Goal: Task Accomplishment & Management: Manage account settings

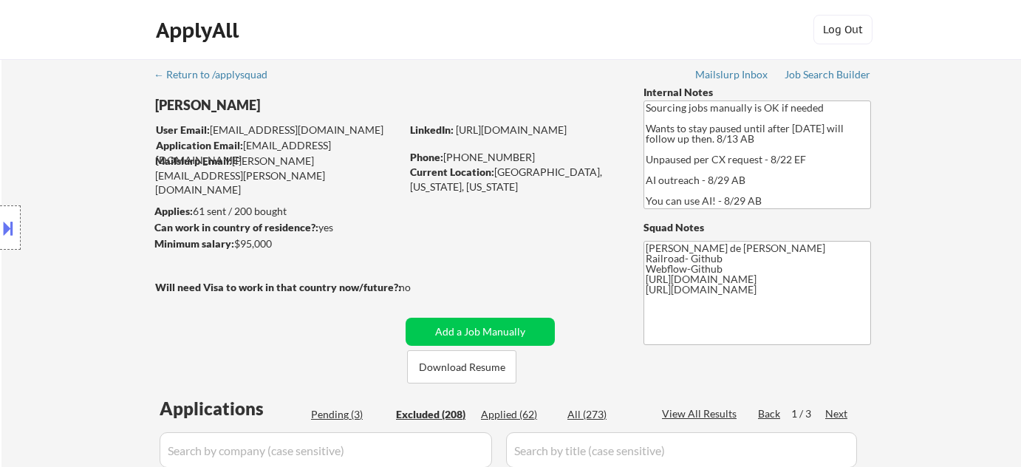
select select ""excluded__location_""
select select ""excluded__salary_""
select select ""excluded__expired_""
select select ""excluded__salary_""
select select ""excluded__location_""
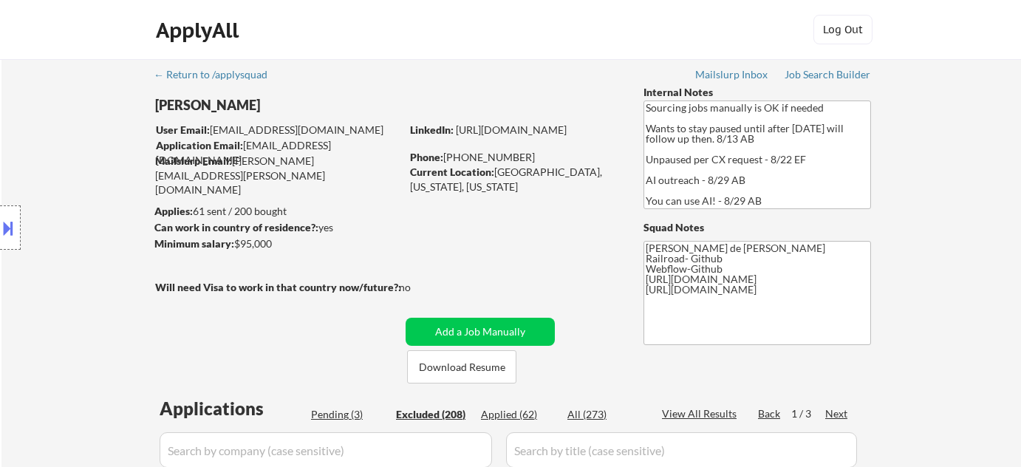
select select ""excluded__bad_match_""
select select ""excluded""
select select ""excluded__bad_match_""
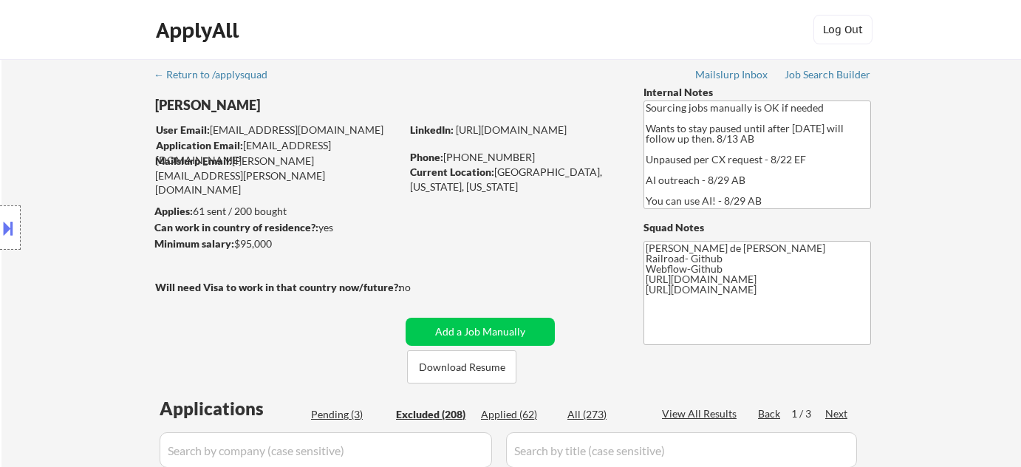
select select ""excluded__bad_match_""
select select ""excluded__expired_""
select select ""excluded__bad_match_""
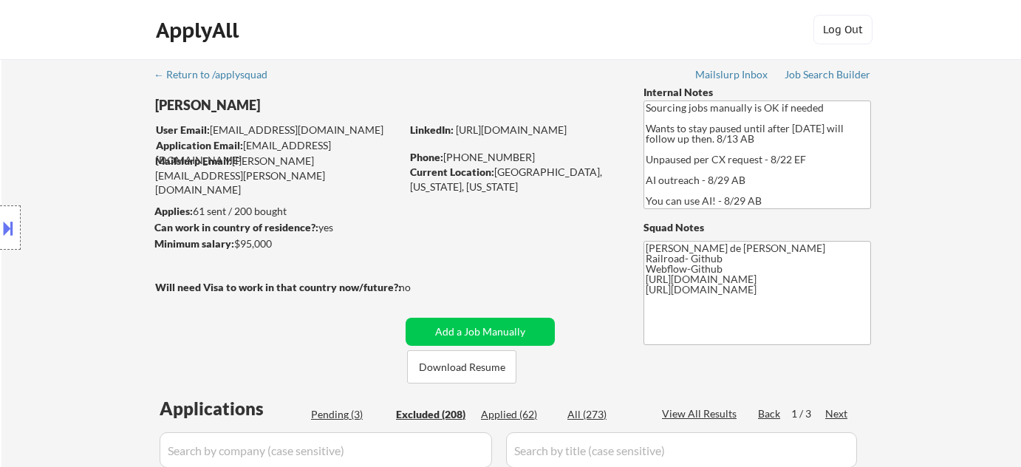
select select ""excluded__location_""
select select ""excluded__bad_match_""
select select ""excluded__location_""
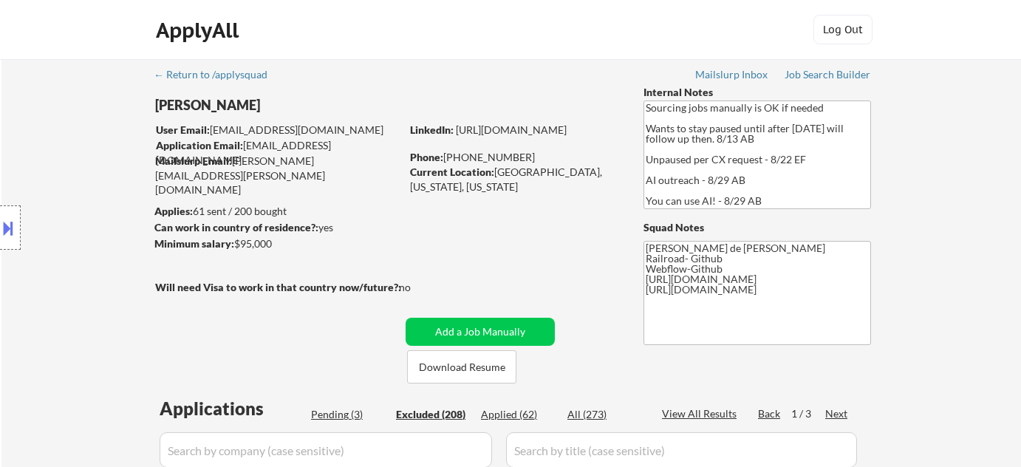
select select ""excluded__location_""
select select ""excluded__expired_""
select select ""excluded""
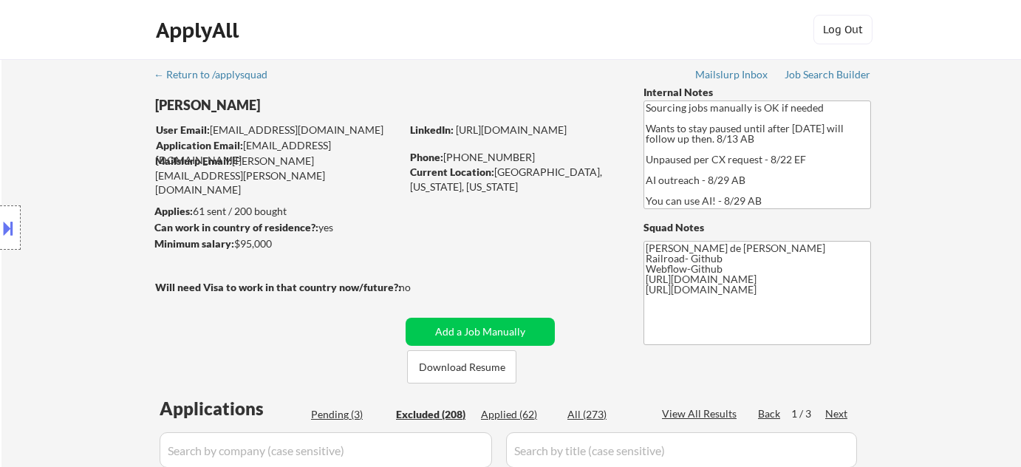
select select ""excluded__bad_match_""
select select ""excluded__location_""
select select ""excluded__expired_""
select select ""excluded__bad_match_""
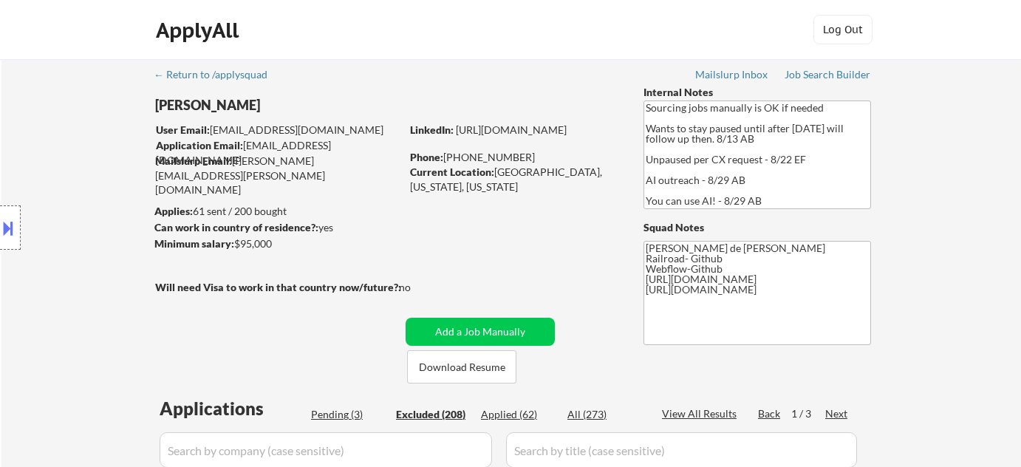
select select ""excluded__location_""
select select ""excluded__bad_match_""
select select ""excluded__location_""
select select ""excluded__bad_match_""
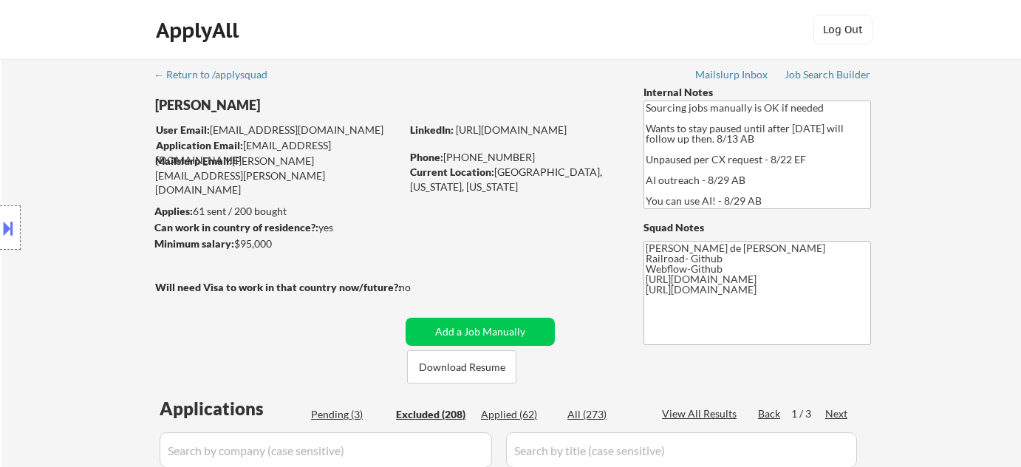
select select ""excluded__expired_""
select select ""excluded__other_""
select select ""excluded__expired_""
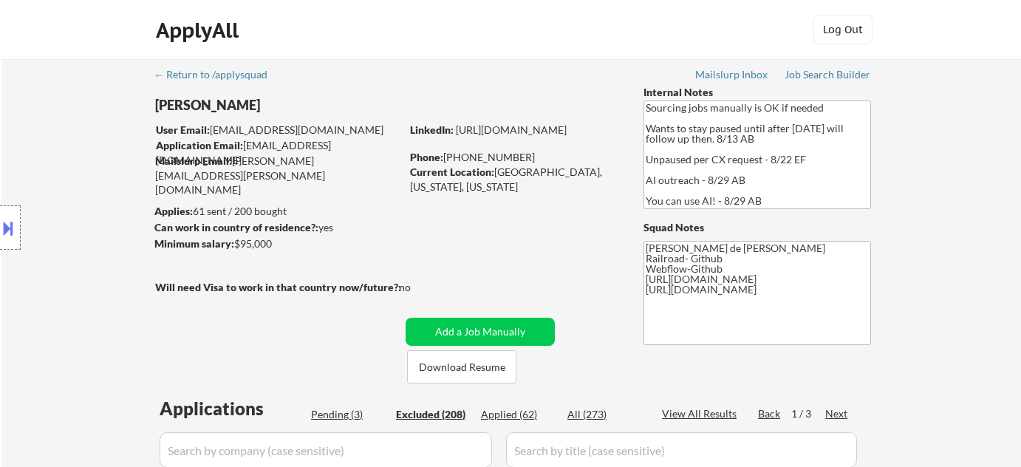
select select ""excluded__bad_match_""
select select ""excluded__expired_""
select select ""excluded__location_""
select select ""excluded__bad_match_""
select select ""excluded__location_""
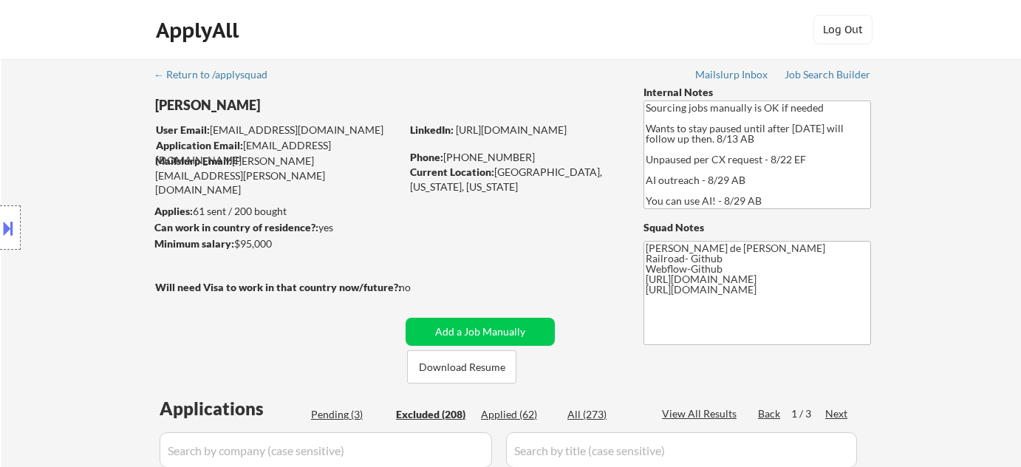
select select ""excluded__expired_""
select select ""excluded__location_""
select select ""excluded__expired_""
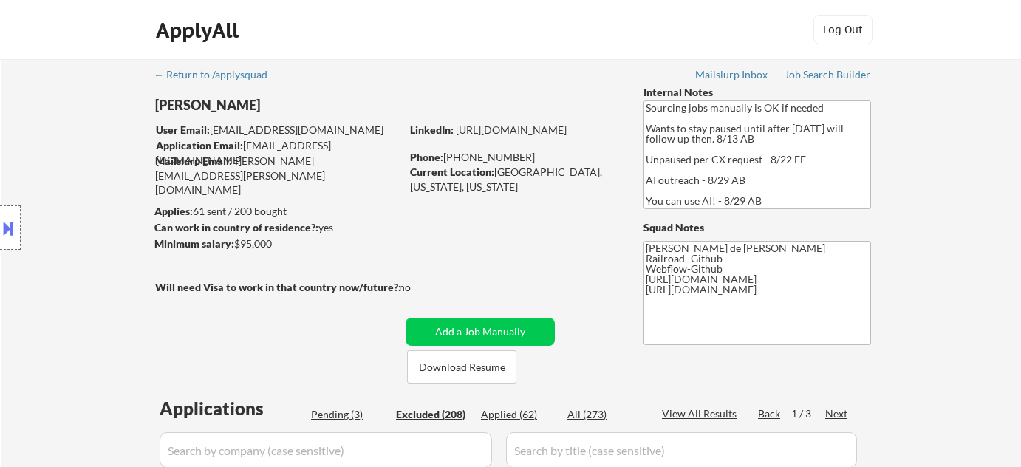
select select ""excluded__location_""
select select ""excluded__expired_""
select select ""excluded__bad_match_""
select select ""excluded__location_""
select select ""excluded__bad_match_""
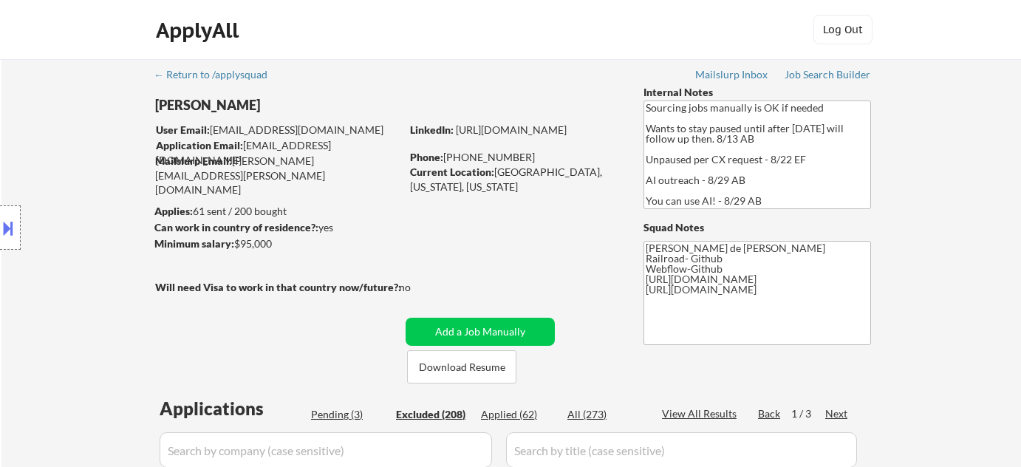
select select ""excluded__salary_""
select select ""excluded__location_""
select select ""excluded__expired_""
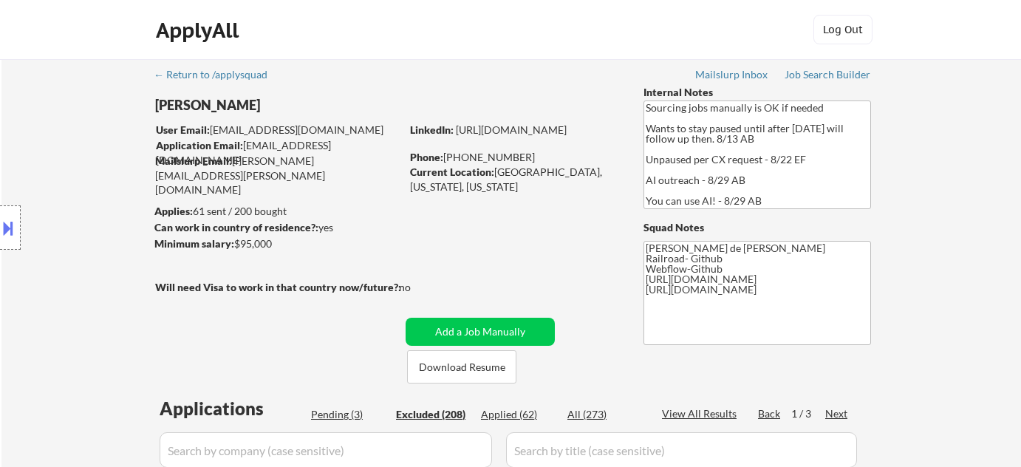
select select ""excluded__expired_""
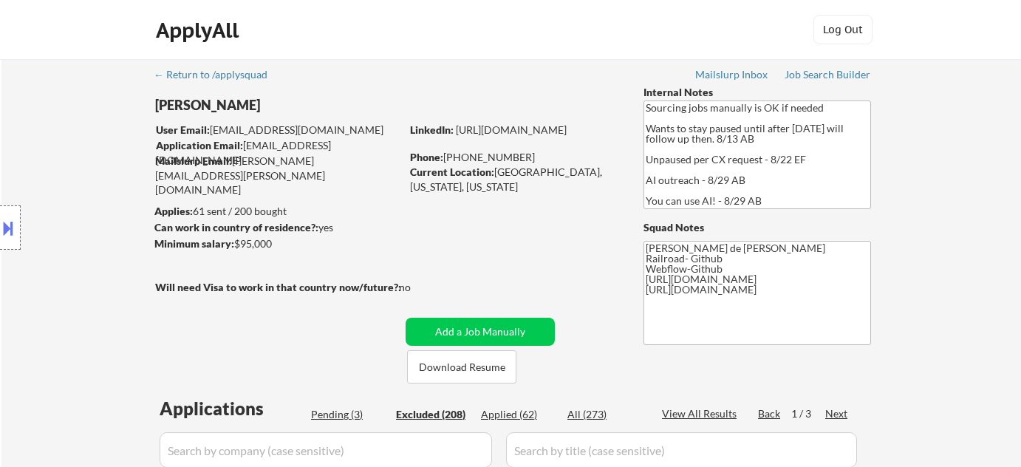
select select ""excluded__expired_""
select select ""excluded__bad_match_""
select select ""excluded__expired_""
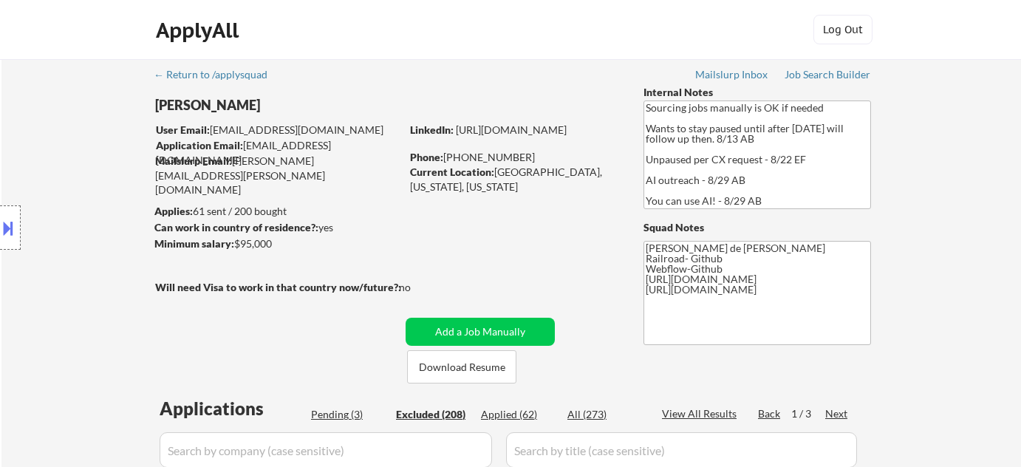
select select ""excluded__salary_""
select select ""excluded__expired_""
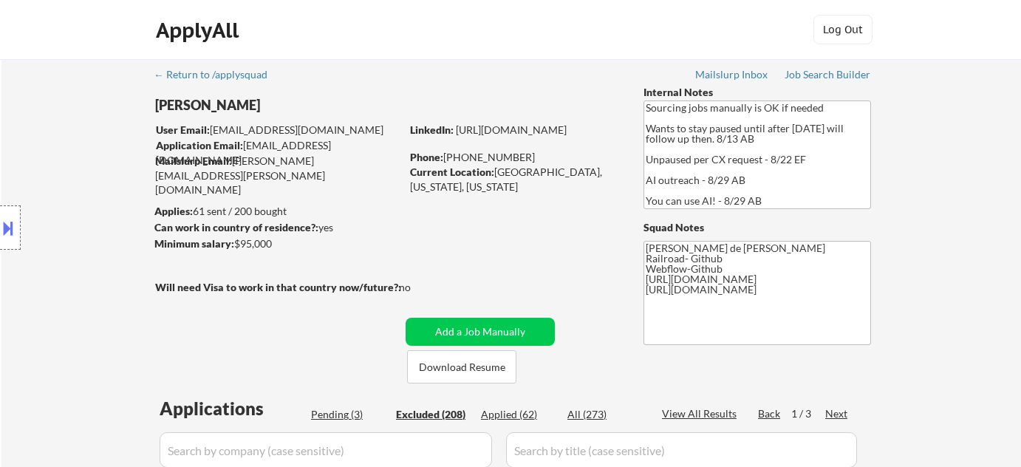
select select ""excluded__expired_""
select select ""excluded""
select select ""excluded__expired_""
select select ""excluded__bad_match_""
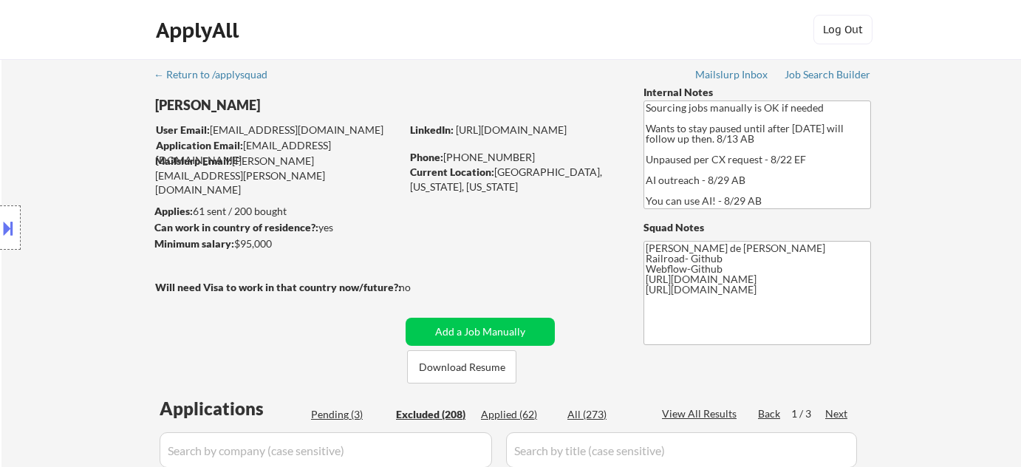
select select ""excluded__location_""
select select ""excluded__expired_""
select select ""excluded__bad_match_""
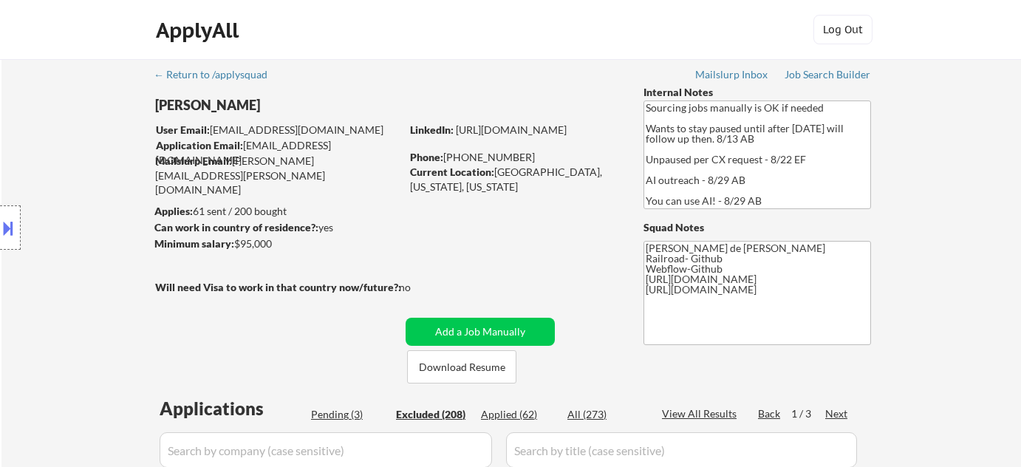
select select ""excluded__salary_""
select select ""excluded__expired_""
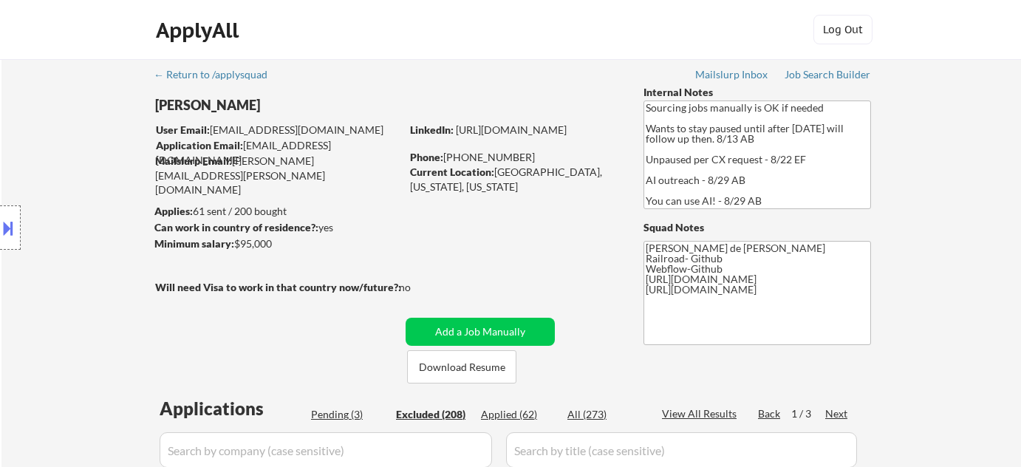
select select ""excluded""
select select ""excluded__expired_""
select select ""excluded__location_""
select select ""excluded__salary_""
select select ""excluded__expired_""
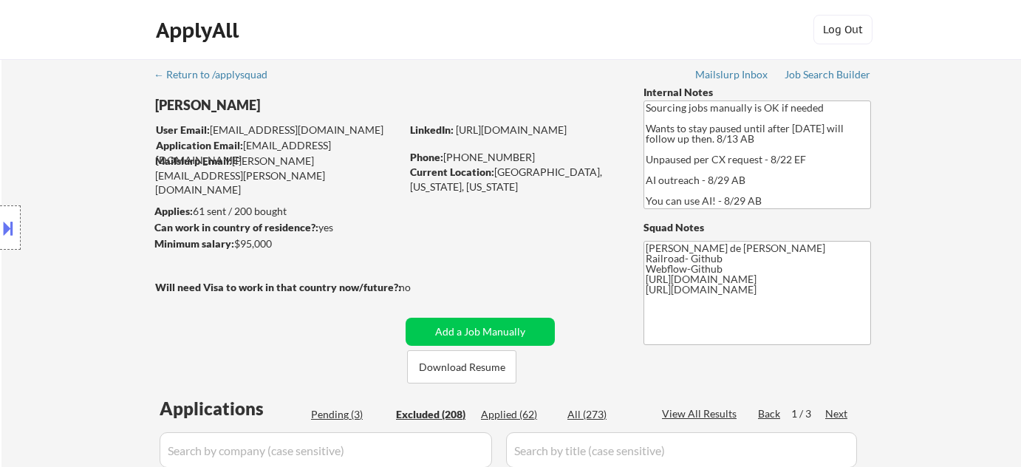
select select ""excluded__expired_""
select select ""excluded__bad_match_""
select select ""excluded""
select select ""excluded__expired_""
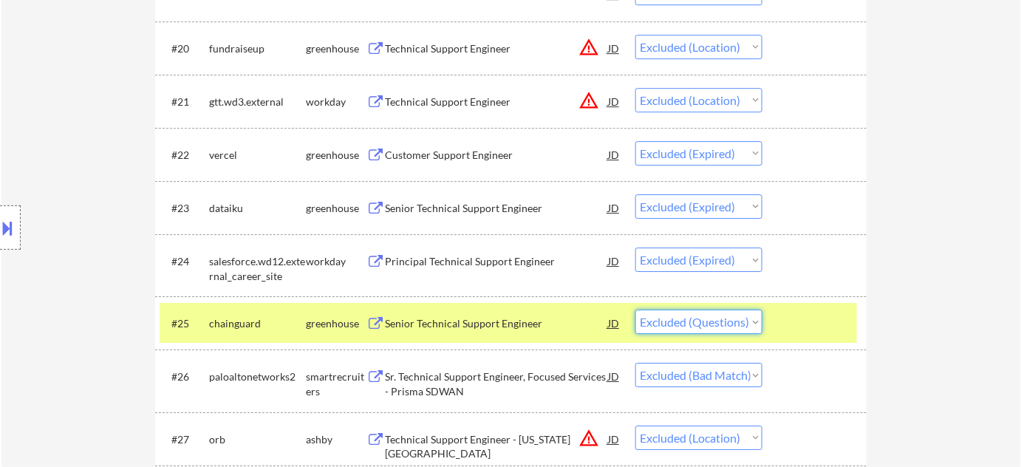
select select ""excluded__bad_match_""
click at [635, 310] on select "Choose an option... Pending Applied Excluded (Questions) Excluded (Expired) Exc…" at bounding box center [698, 322] width 127 height 24
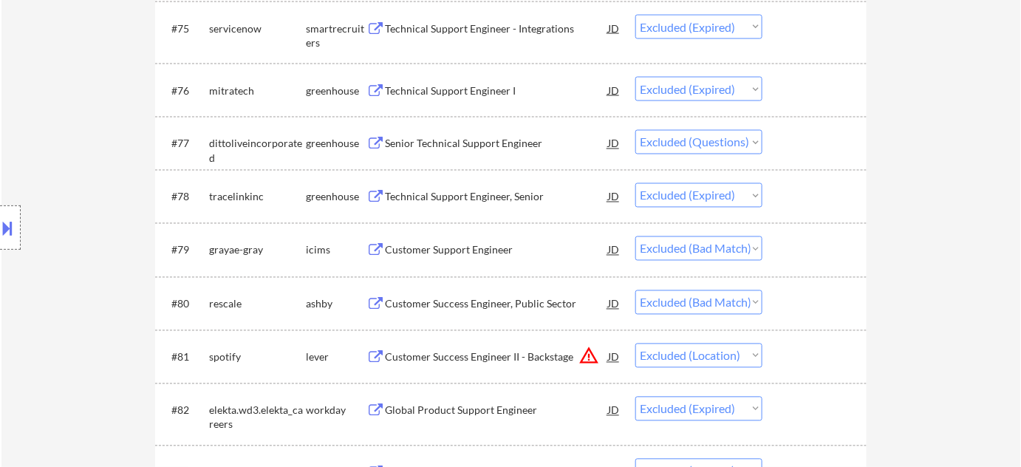
scroll to position [4609, 0]
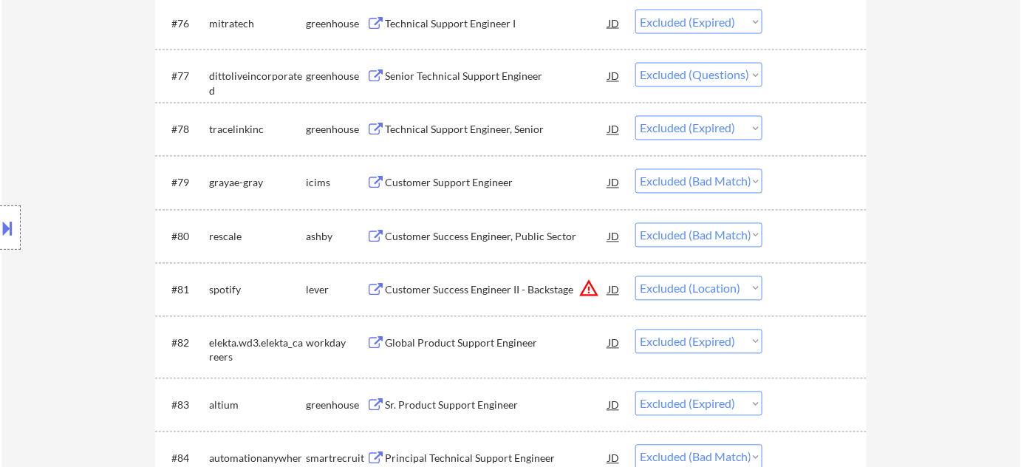
click at [483, 74] on div "Senior Technical Support Engineer" at bounding box center [496, 76] width 223 height 15
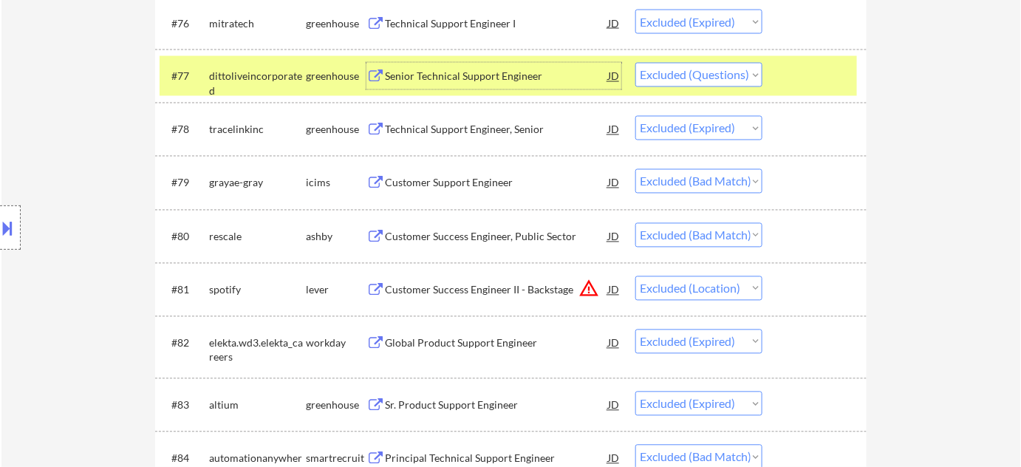
click at [684, 78] on select "Choose an option... Pending Applied Excluded (Questions) Excluded (Expired) Exc…" at bounding box center [698, 75] width 127 height 24
select select ""excluded__bad_match_""
click at [635, 63] on select "Choose an option... Pending Applied Excluded (Questions) Excluded (Expired) Exc…" at bounding box center [698, 75] width 127 height 24
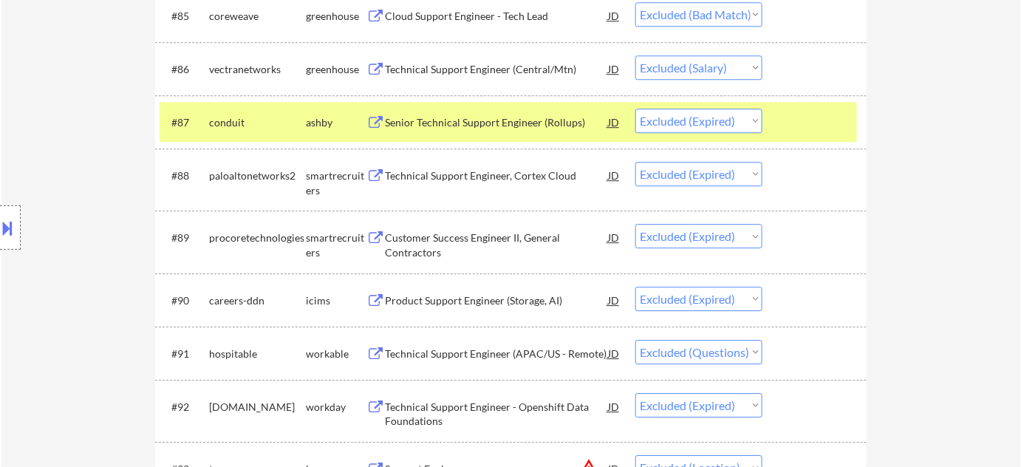
scroll to position [5147, 0]
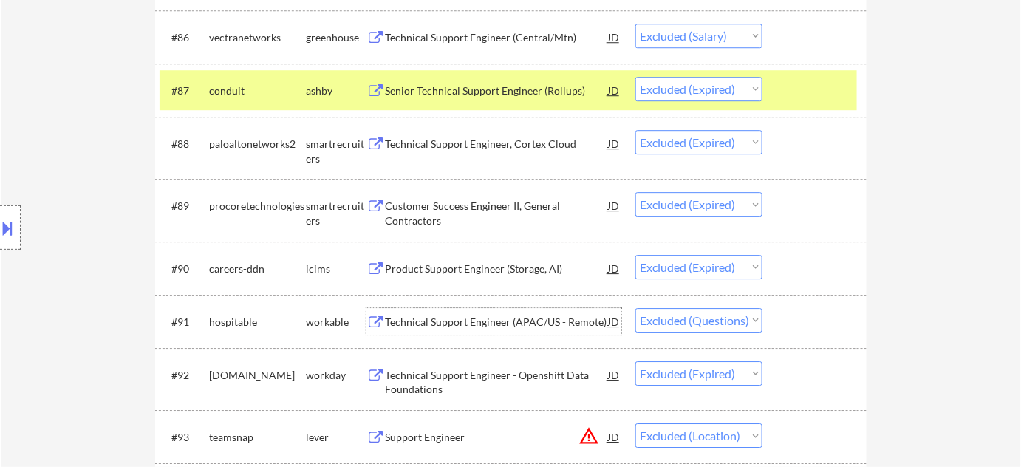
click at [479, 323] on div "Technical Support Engineer (APAC/US - Remote)" at bounding box center [496, 322] width 223 height 15
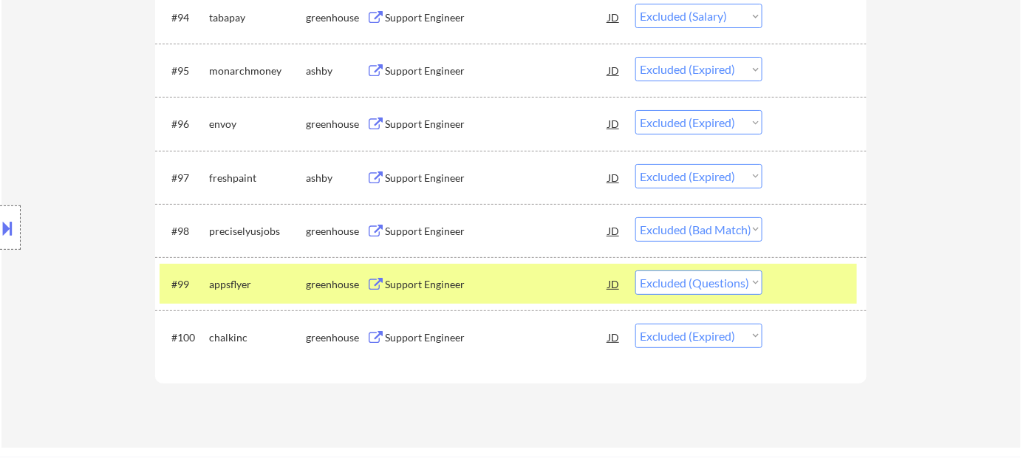
scroll to position [5617, 0]
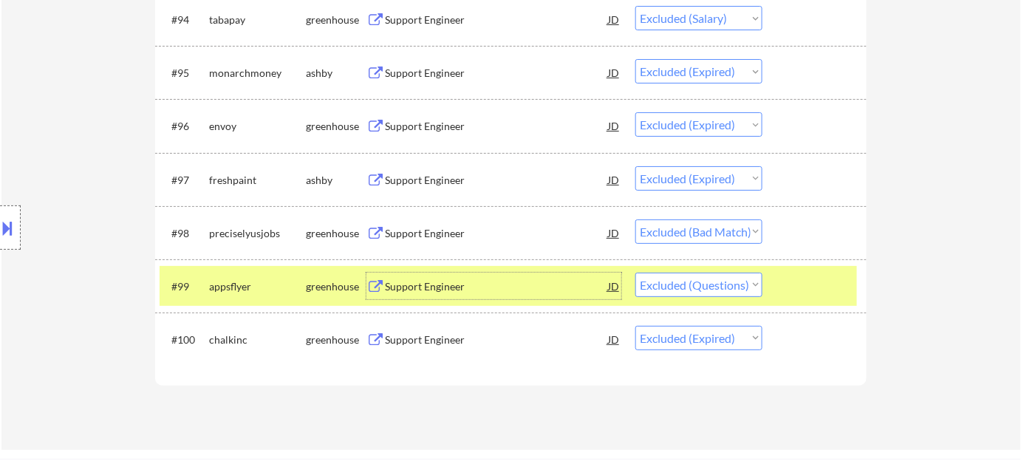
click at [446, 285] on div "Support Engineer" at bounding box center [496, 286] width 223 height 15
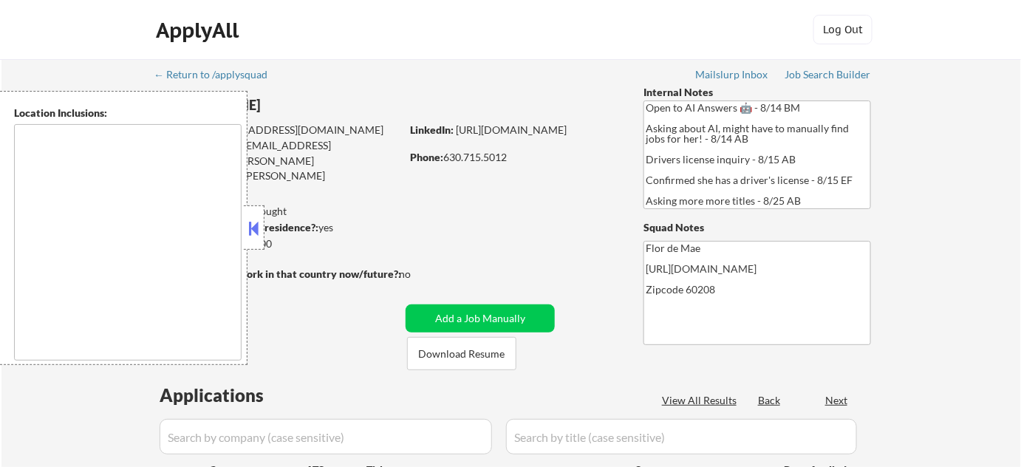
type textarea "[GEOGRAPHIC_DATA], [GEOGRAPHIC_DATA][PERSON_NAME], [GEOGRAPHIC_DATA], [GEOGRAPH…"
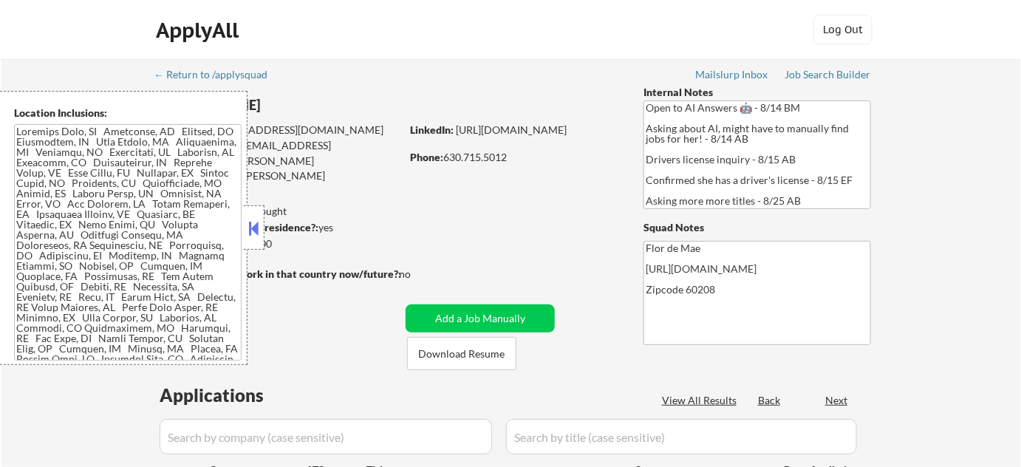
select select ""pending""
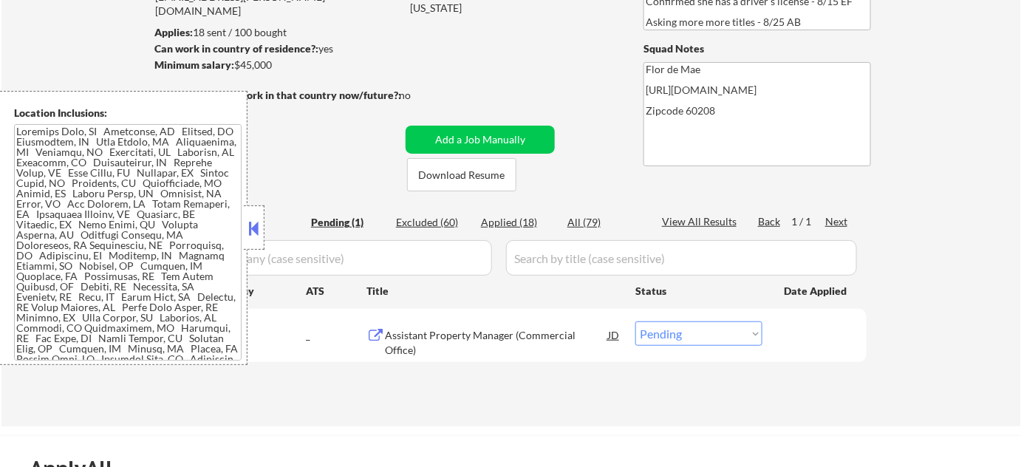
scroll to position [201, 0]
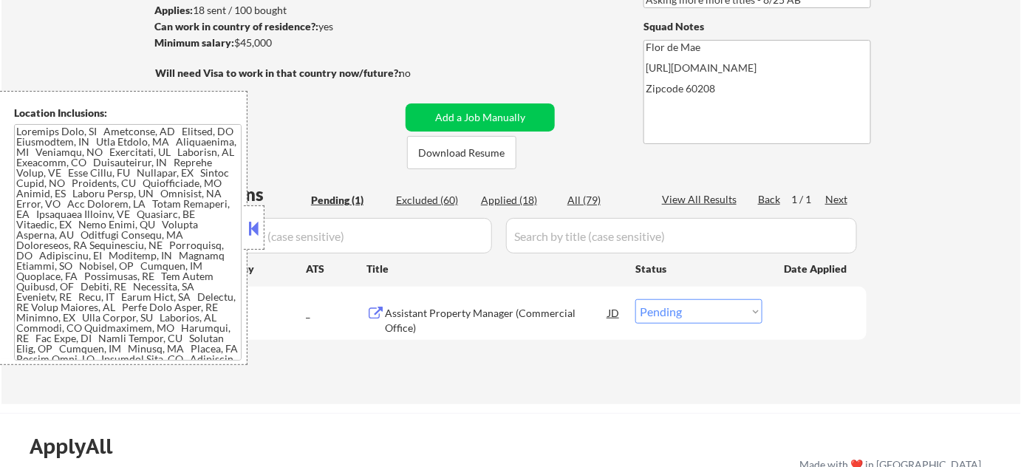
click at [256, 220] on button at bounding box center [254, 228] width 16 height 22
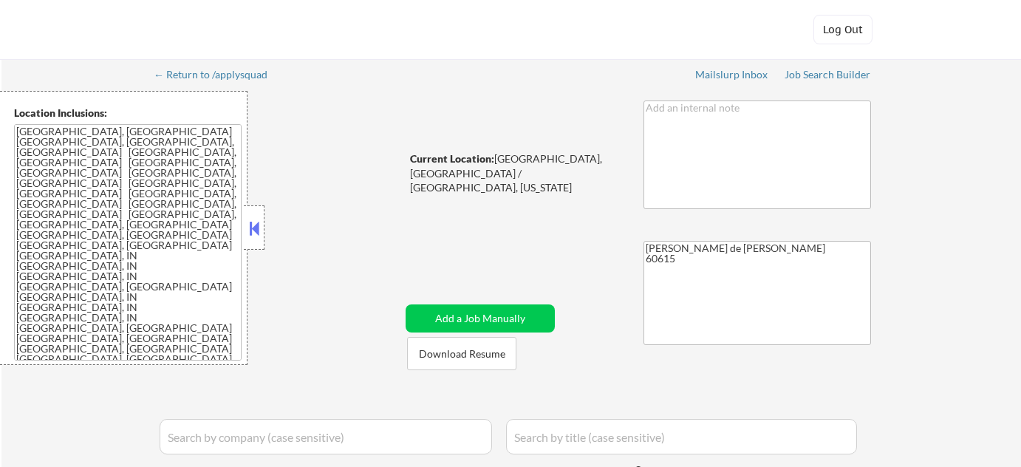
select select ""applied""
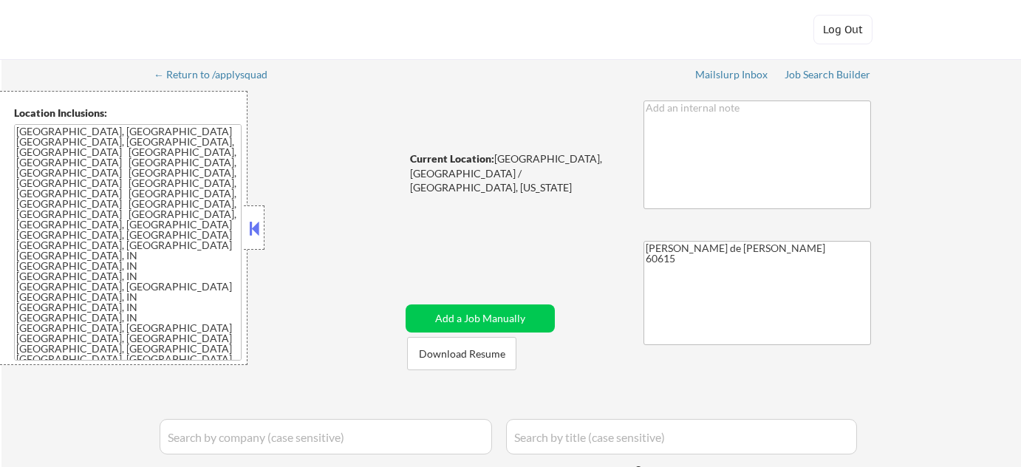
select select ""applied""
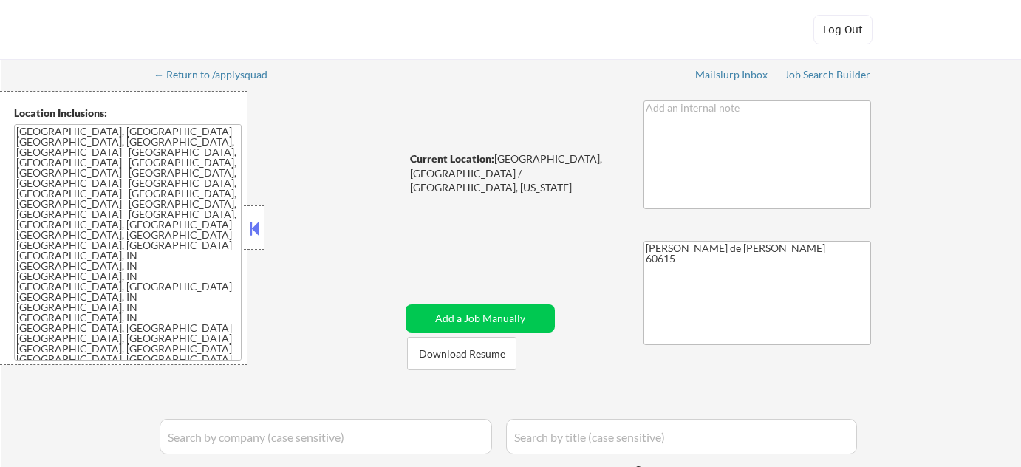
select select ""applied""
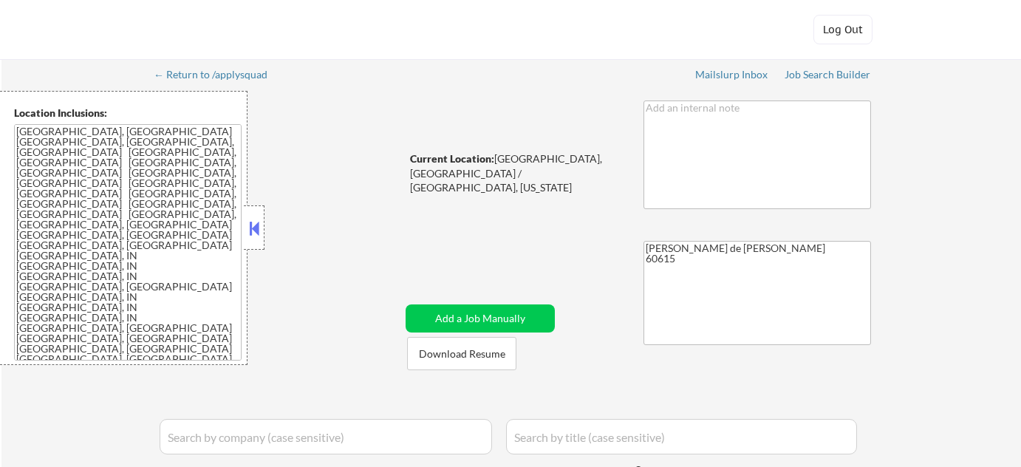
select select ""applied""
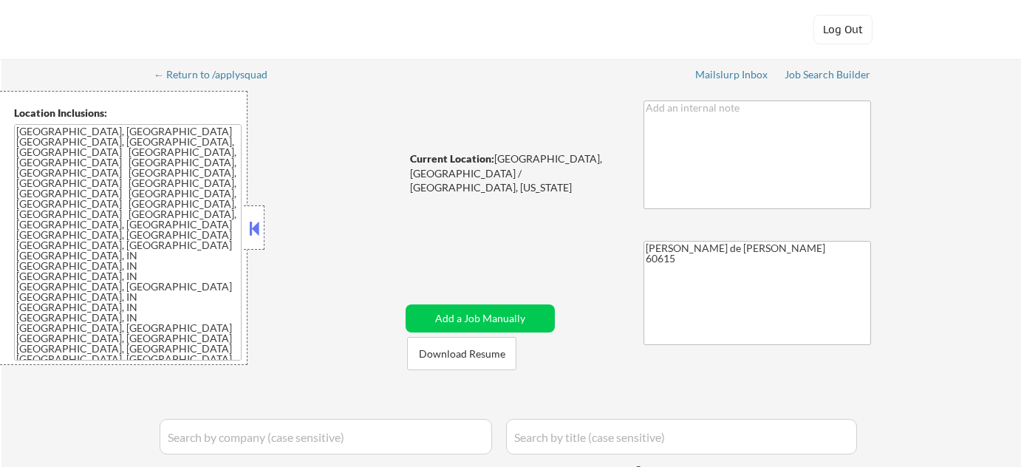
select select ""applied""
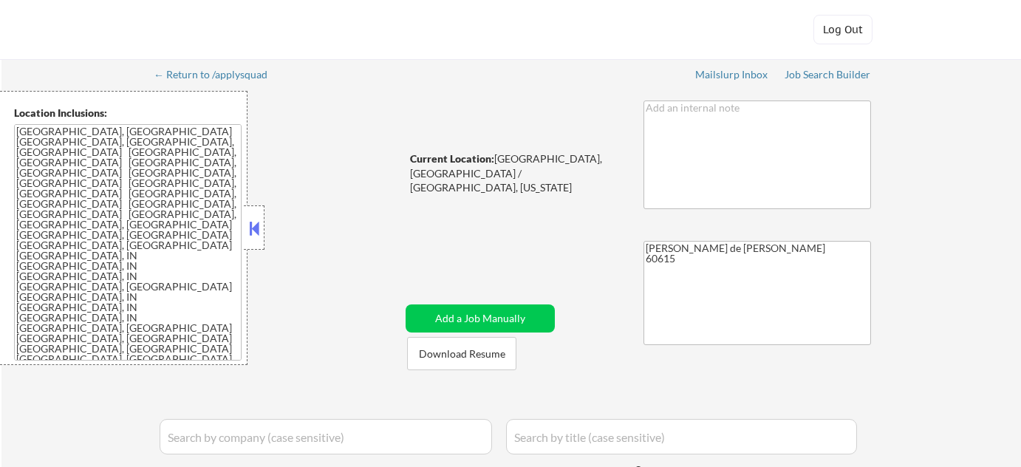
select select ""applied""
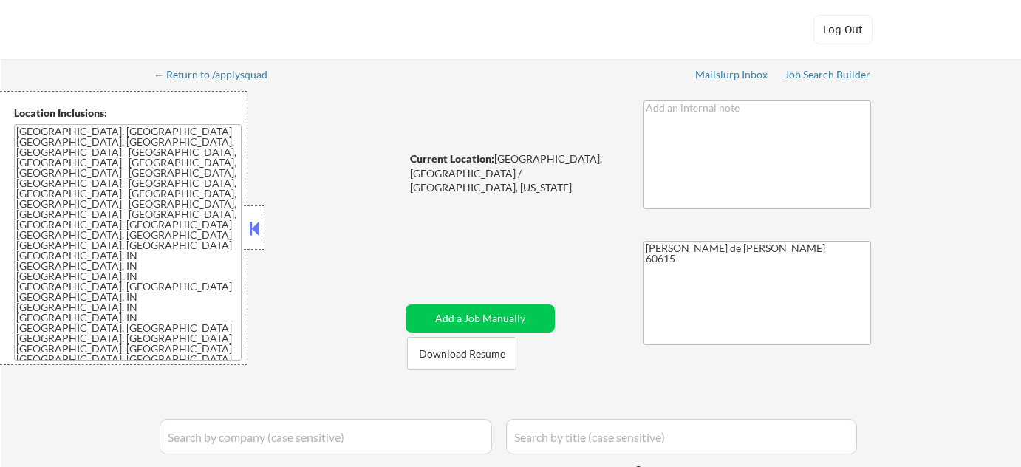
select select ""applied""
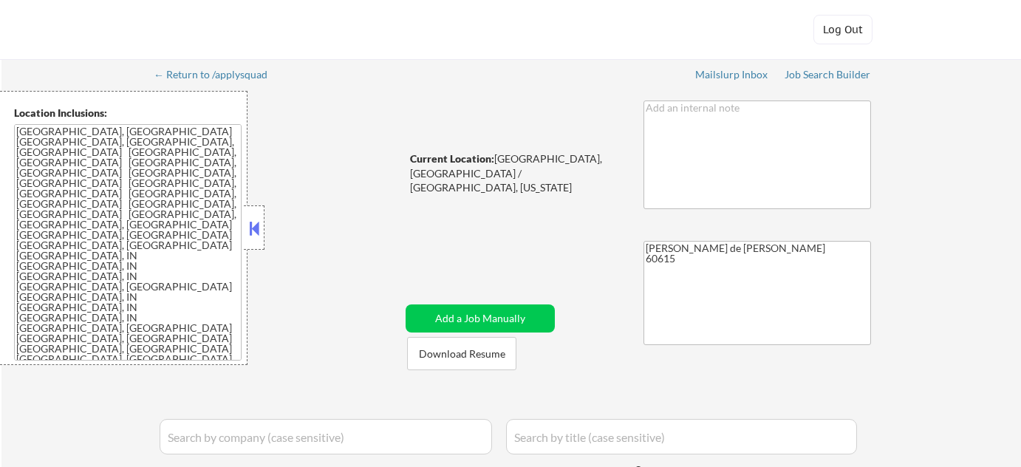
select select ""applied""
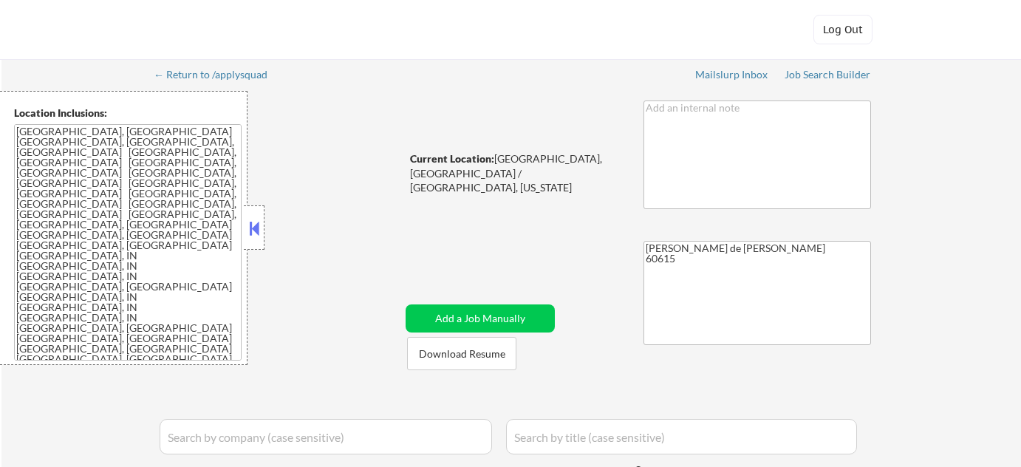
select select ""applied""
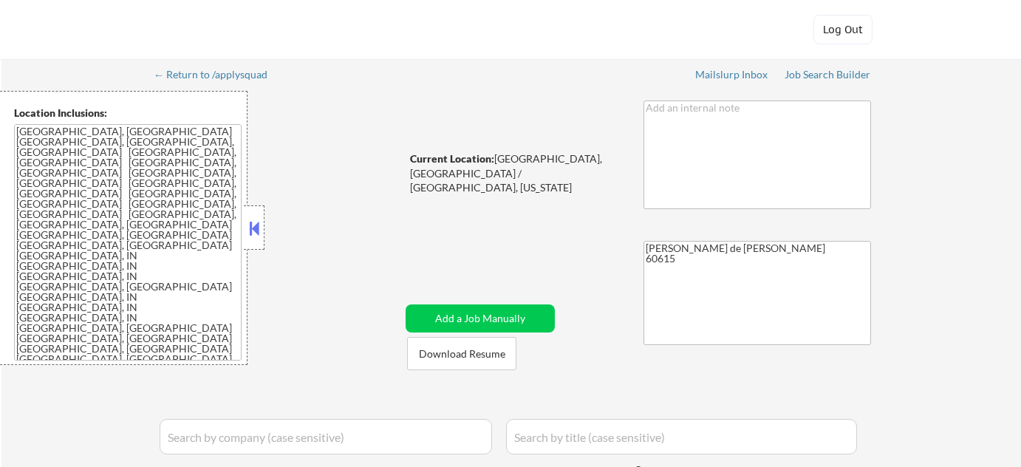
select select ""applied""
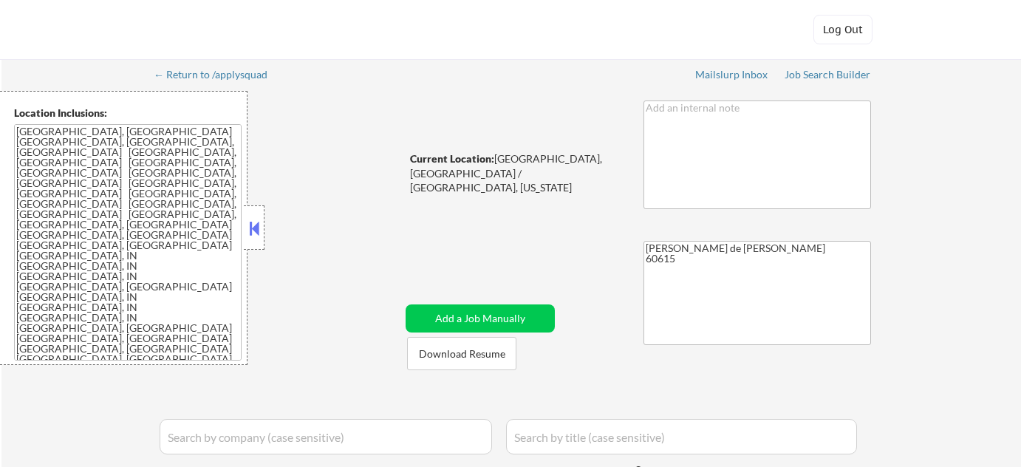
select select ""applied""
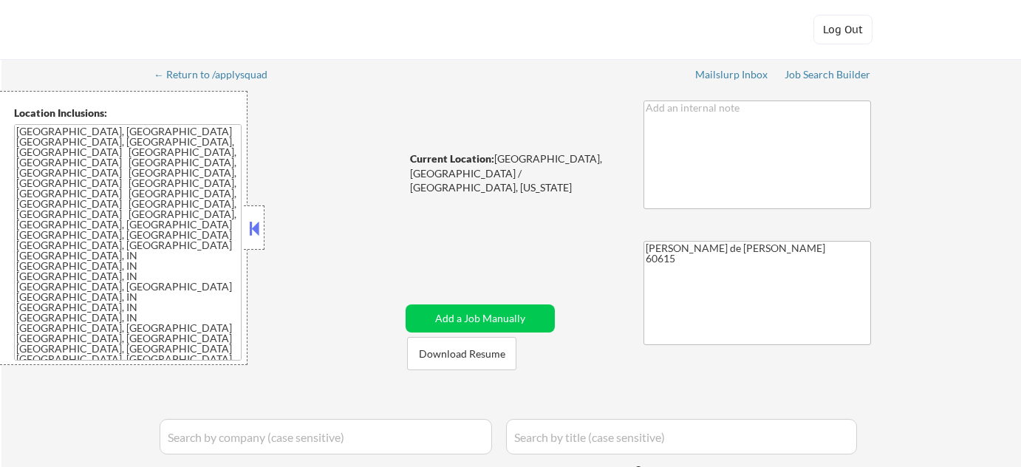
select select ""applied""
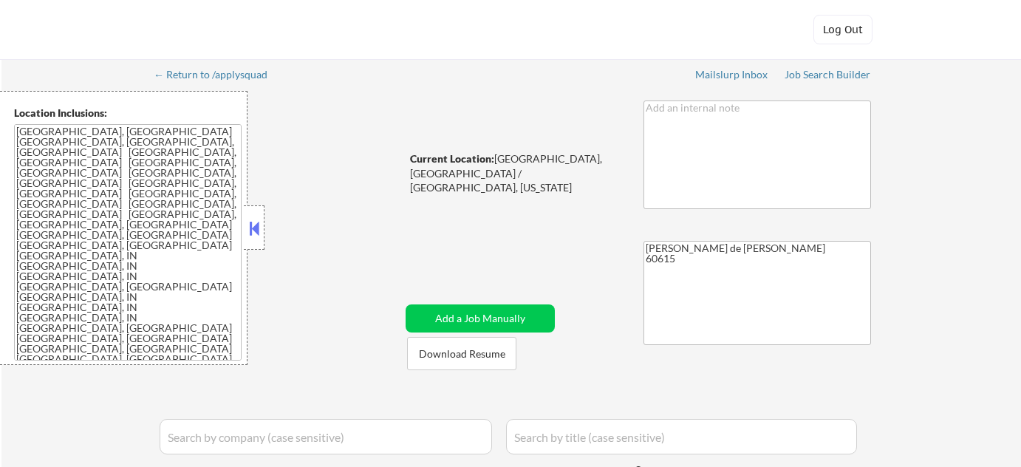
select select ""applied""
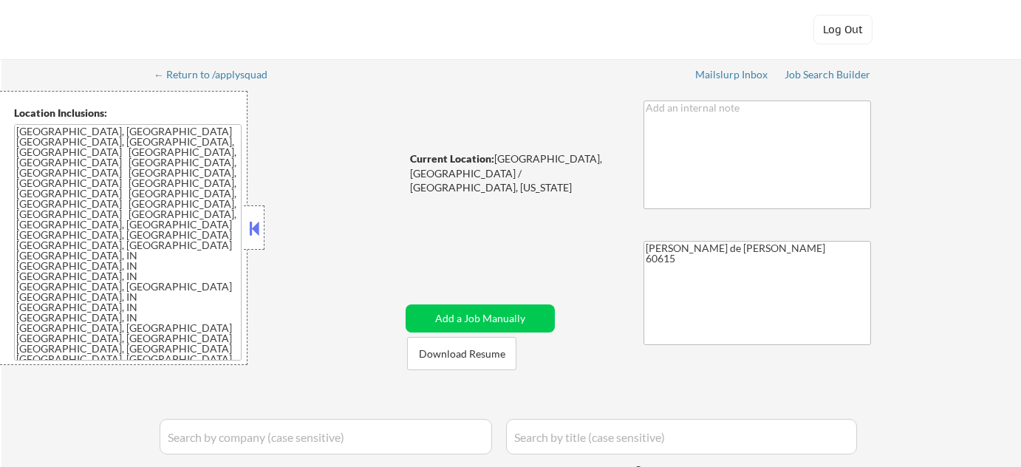
select select ""applied""
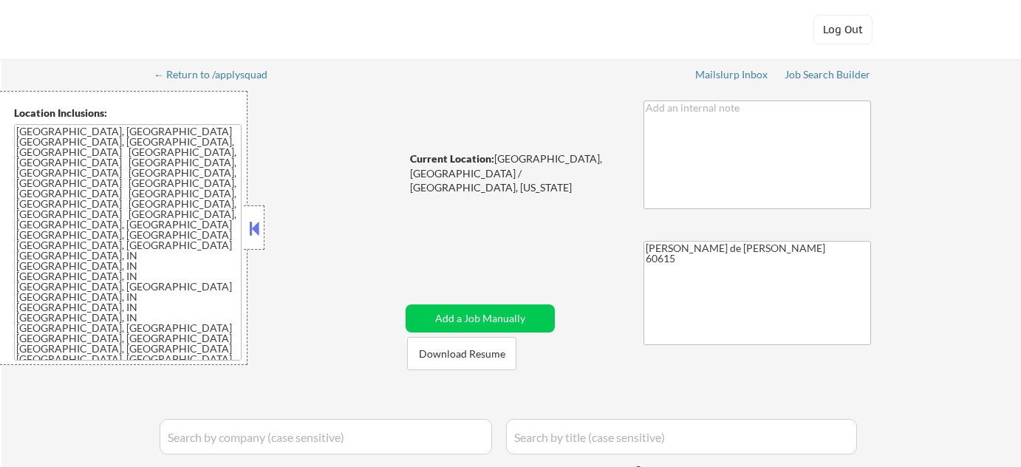
select select ""applied""
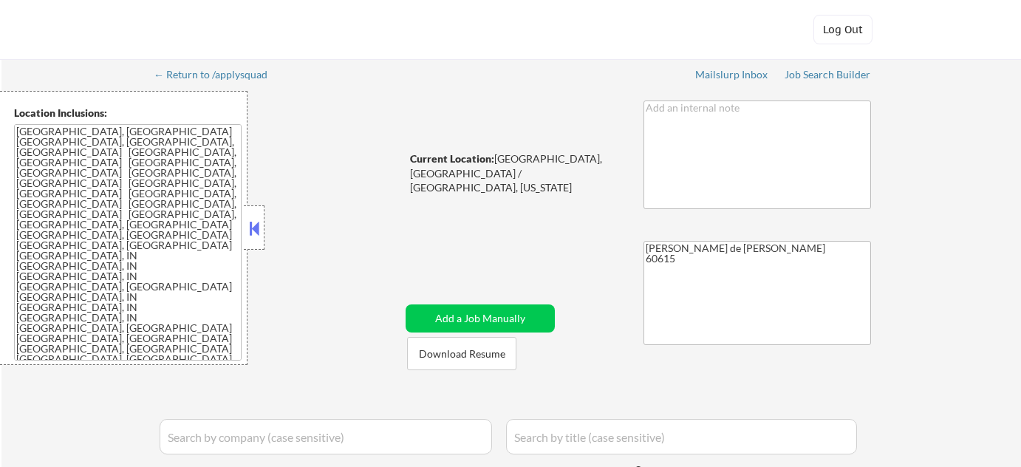
select select ""applied""
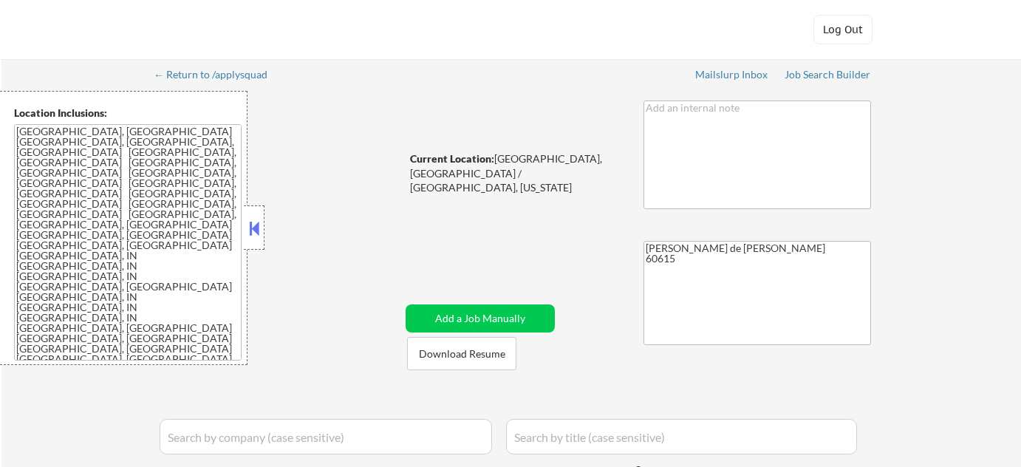
select select ""applied""
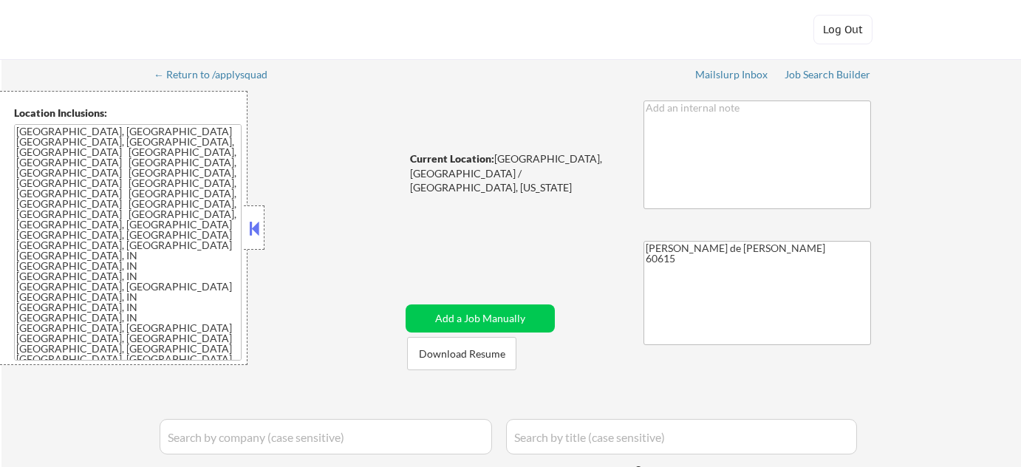
select select ""applied""
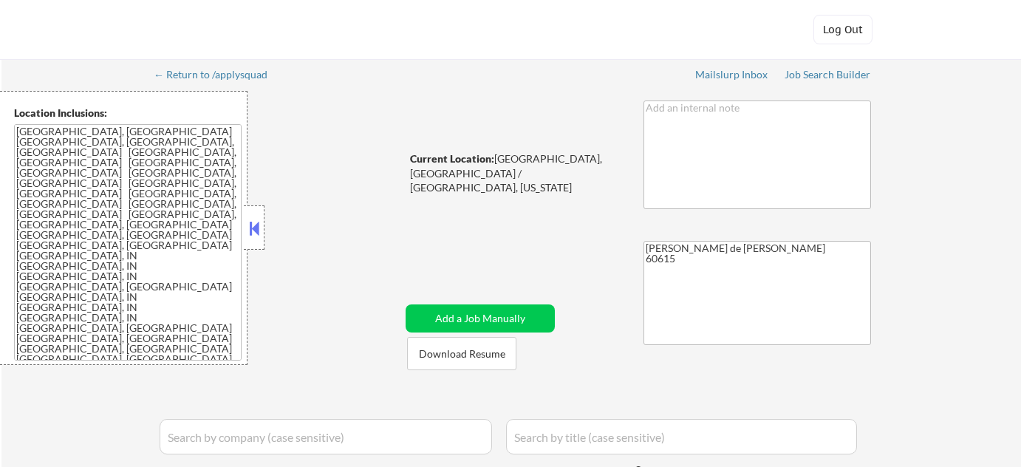
select select ""applied""
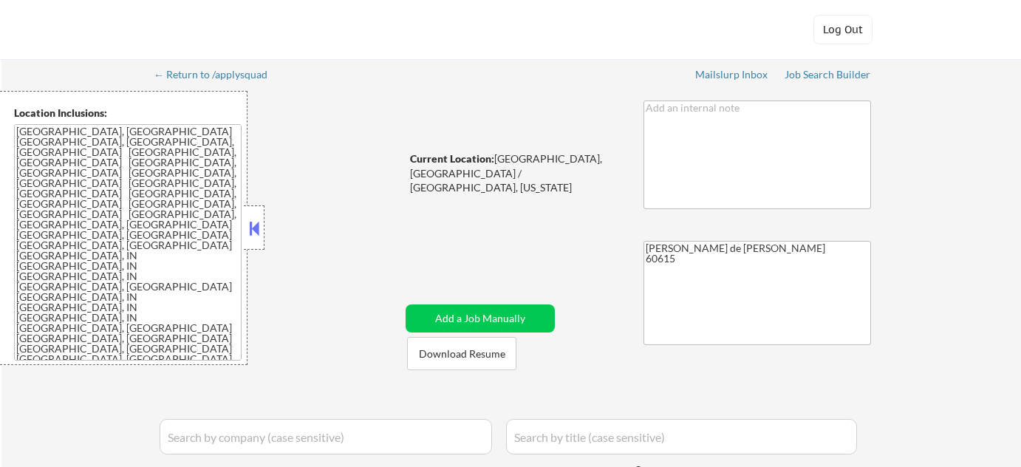
select select ""applied""
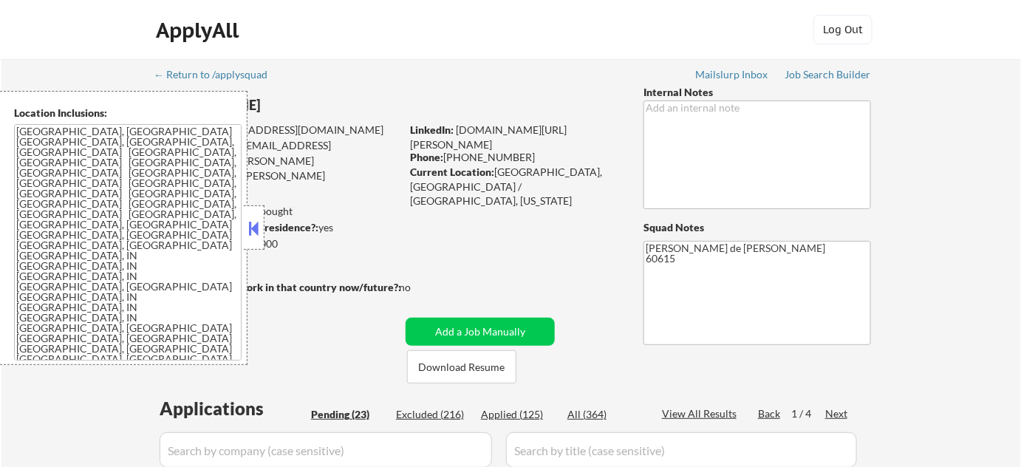
select select ""pending""
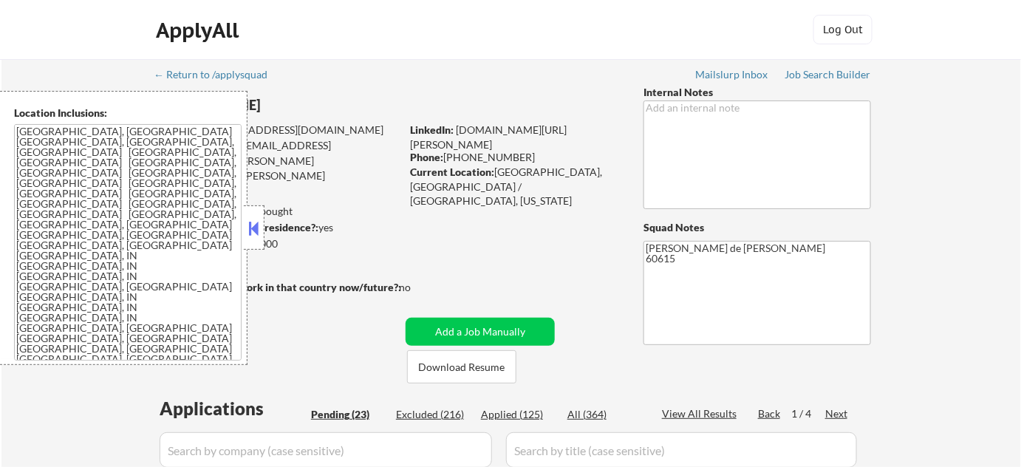
select select ""pending""
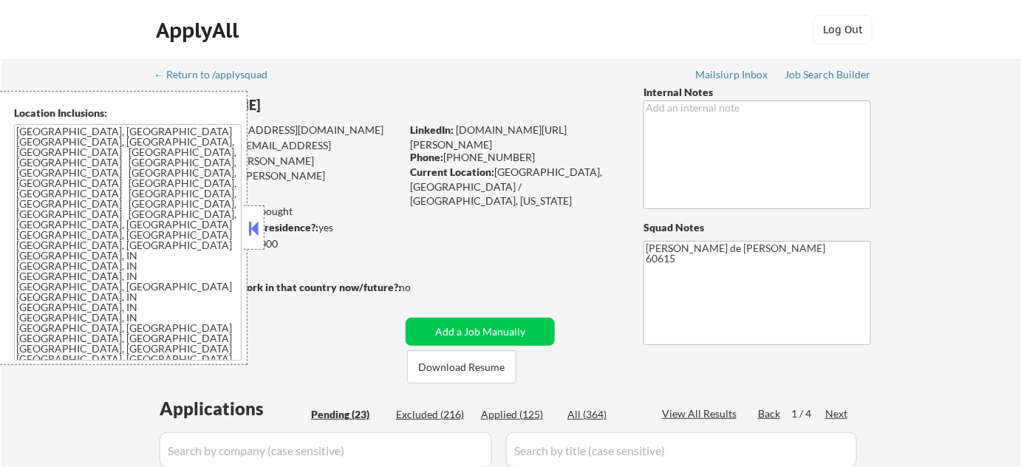
select select ""pending""
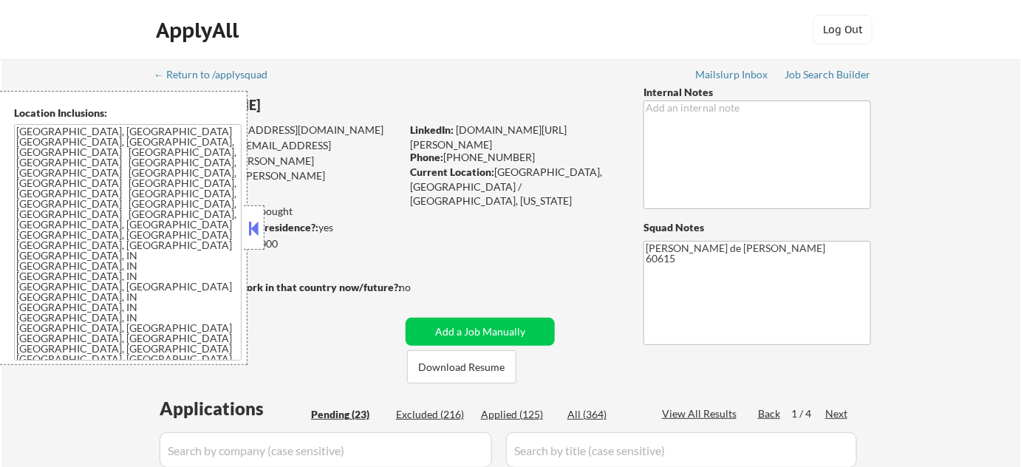
select select ""pending""
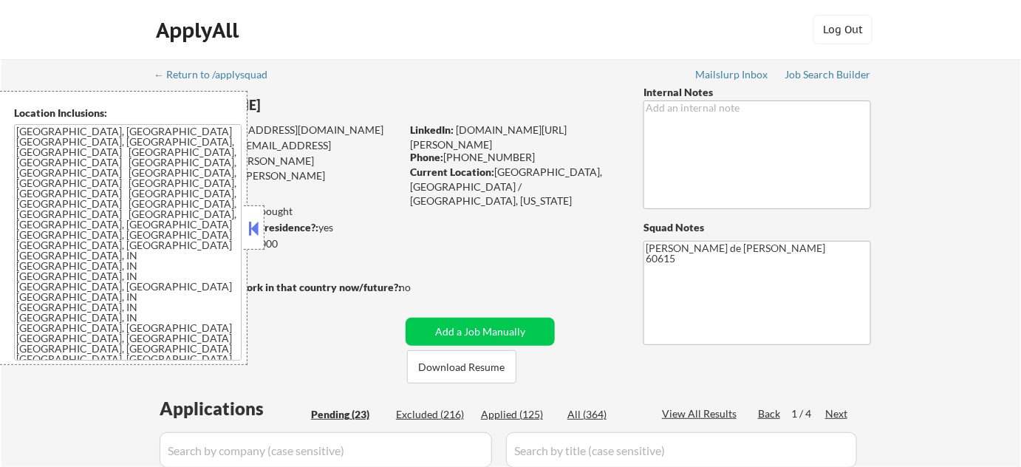
select select ""pending""
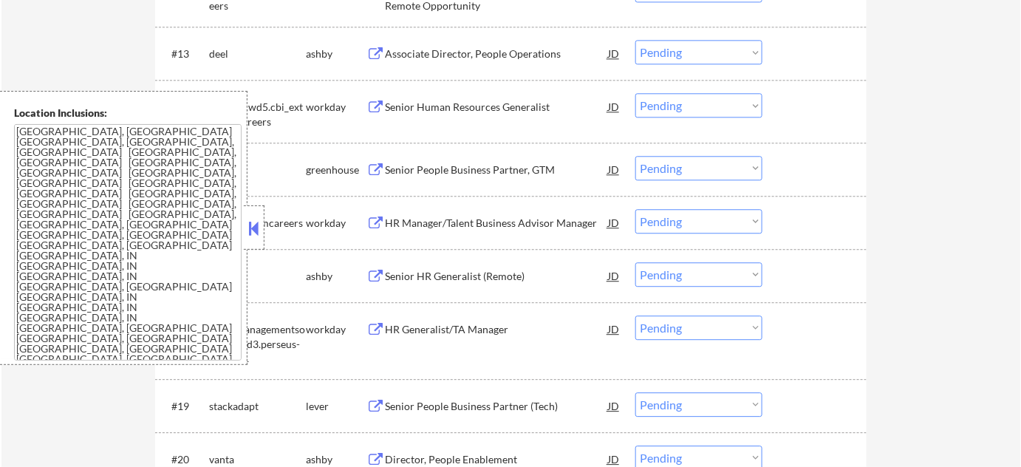
scroll to position [1209, 0]
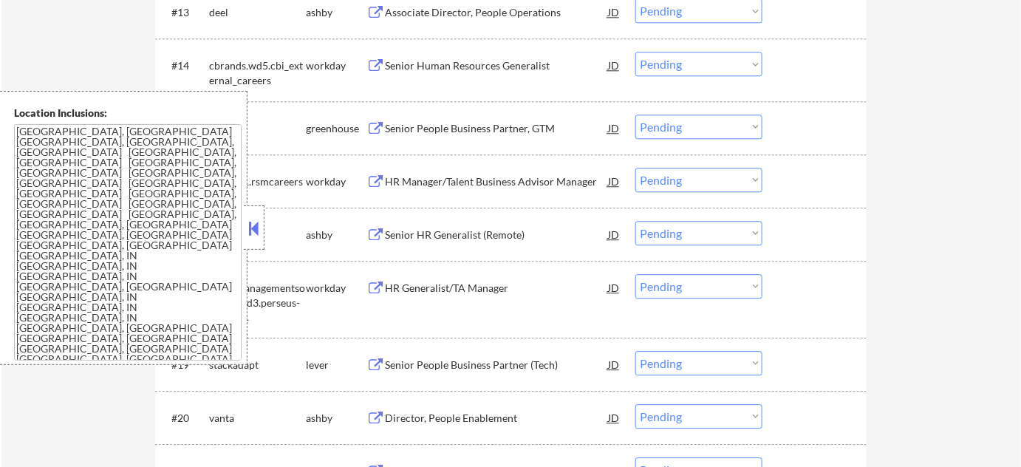
click at [254, 224] on button at bounding box center [254, 228] width 16 height 22
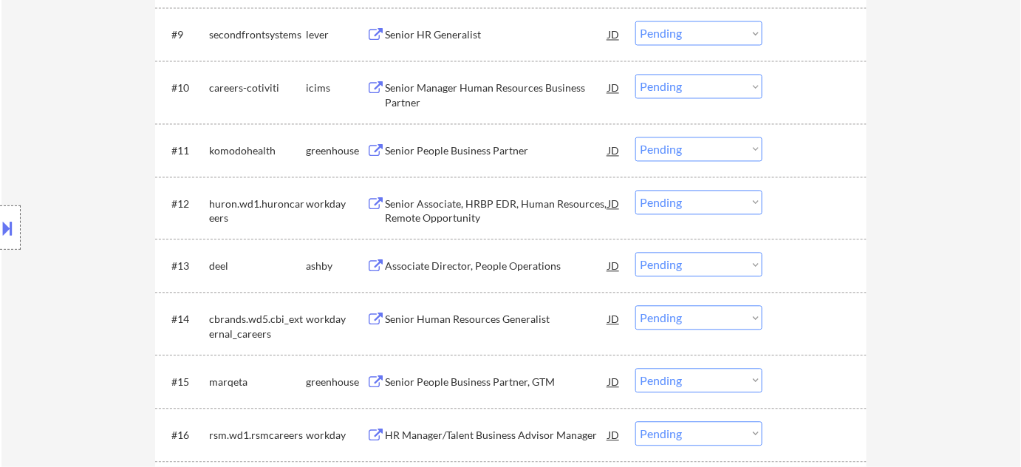
scroll to position [940, 0]
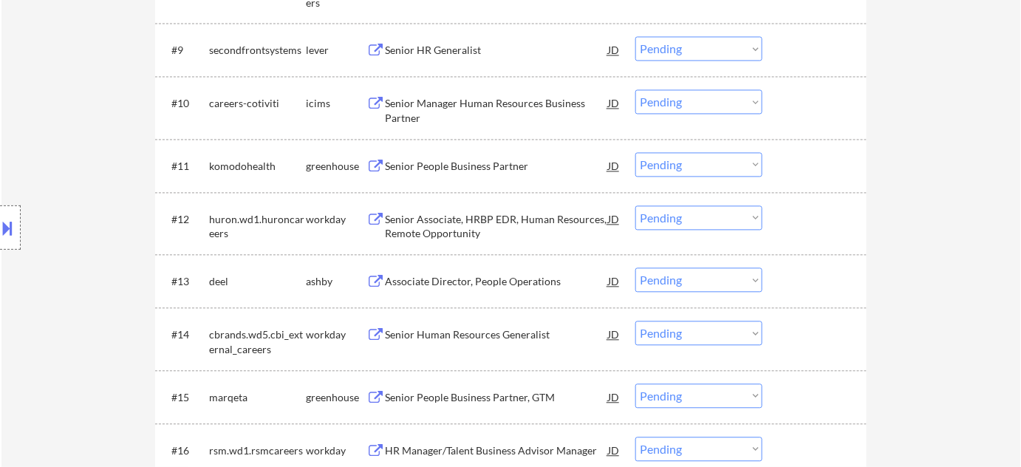
click at [431, 163] on div "Senior People Business Partner" at bounding box center [496, 166] width 223 height 15
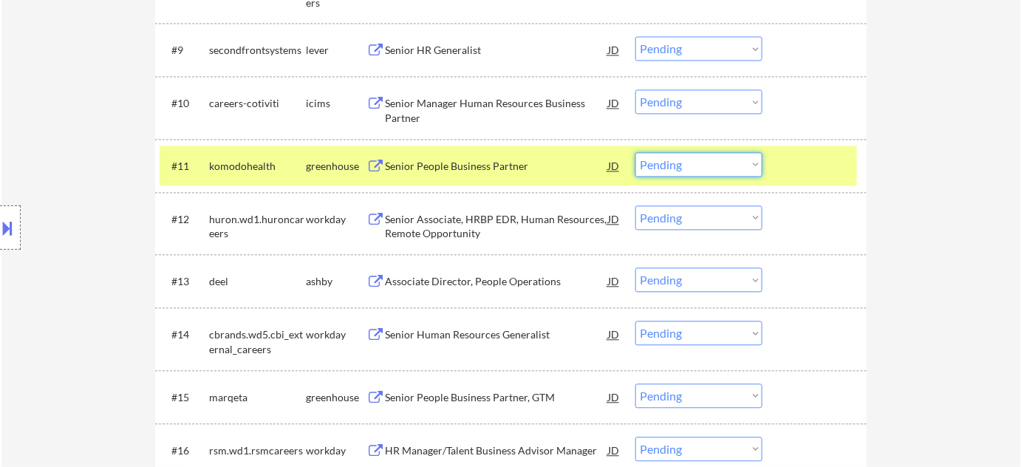
click at [689, 155] on select "Choose an option... Pending Applied Excluded (Questions) Excluded (Expired) Exc…" at bounding box center [698, 164] width 127 height 24
click at [635, 152] on select "Choose an option... Pending Applied Excluded (Questions) Excluded (Expired) Exc…" at bounding box center [698, 164] width 127 height 24
select select ""pending""
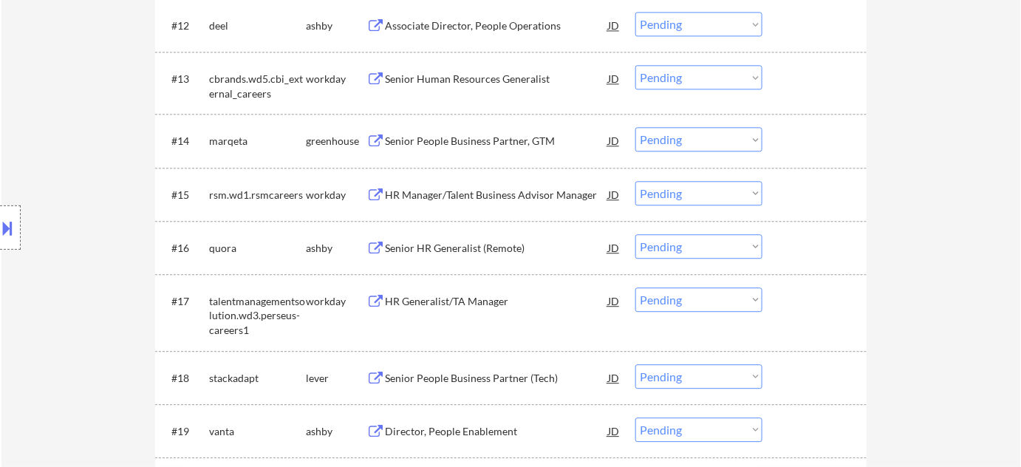
scroll to position [1209, 0]
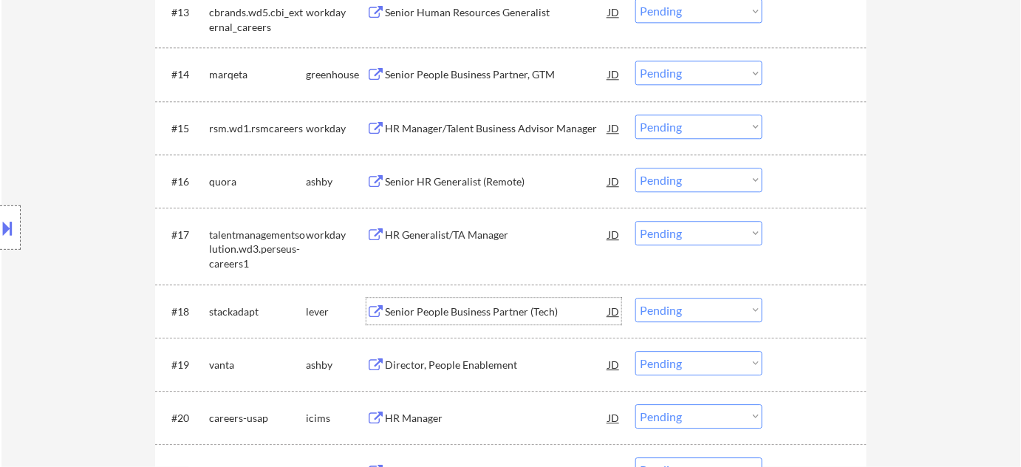
click at [477, 308] on div "Senior People Business Partner (Tech)" at bounding box center [496, 311] width 223 height 15
